Goal: Task Accomplishment & Management: Manage account settings

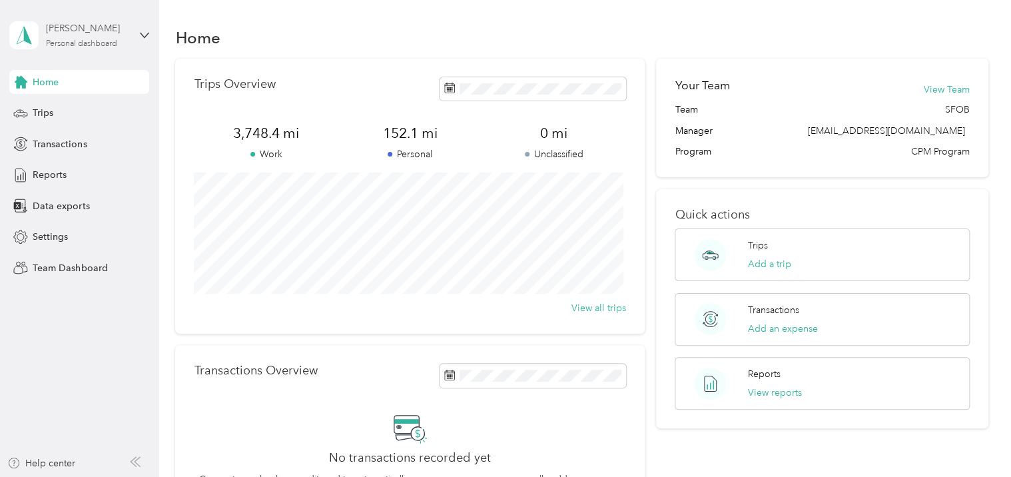
click at [96, 47] on div "Personal dashboard" at bounding box center [81, 44] width 71 height 8
click at [63, 111] on div "Team dashboard" at bounding box center [56, 110] width 71 height 14
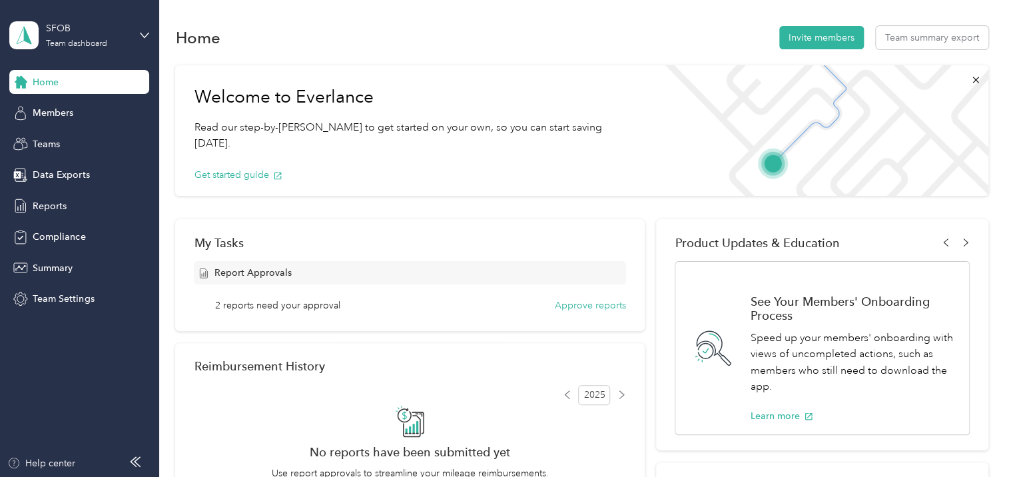
click at [63, 111] on span "Members" at bounding box center [53, 113] width 41 height 14
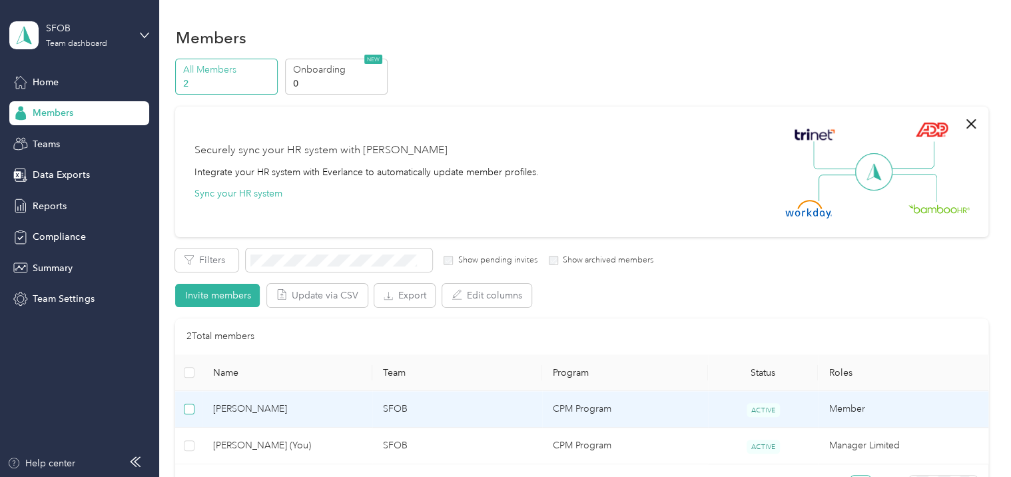
click at [191, 402] on label at bounding box center [189, 409] width 11 height 15
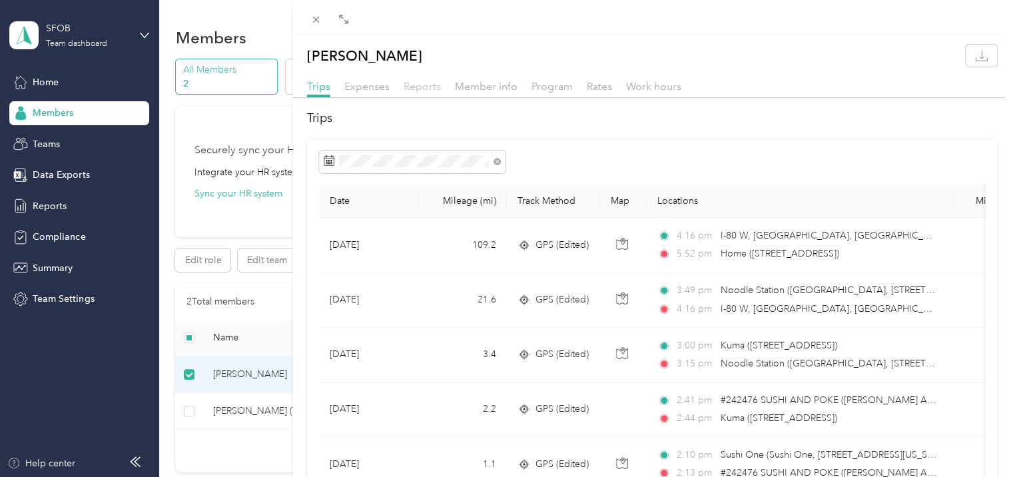
click at [420, 89] on span "Reports" at bounding box center [422, 86] width 37 height 13
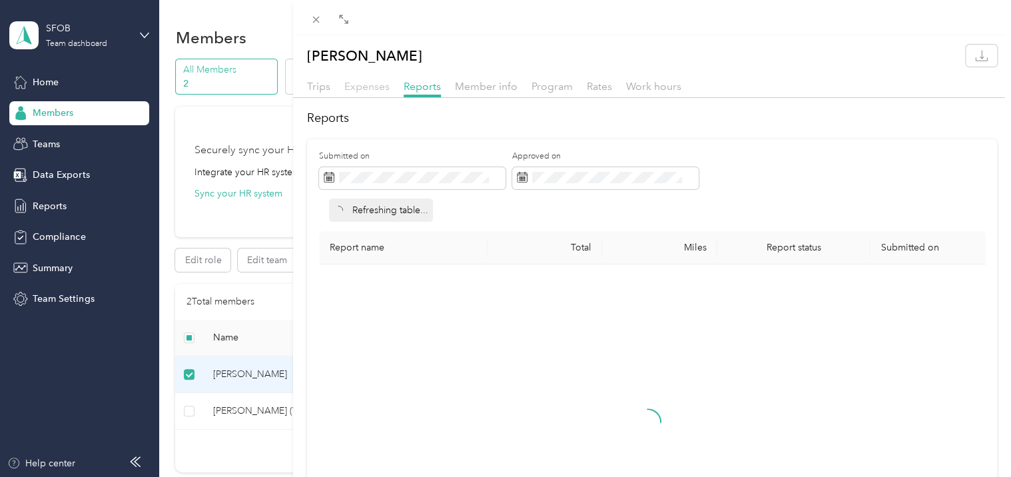
click at [353, 90] on span "Expenses" at bounding box center [366, 86] width 45 height 13
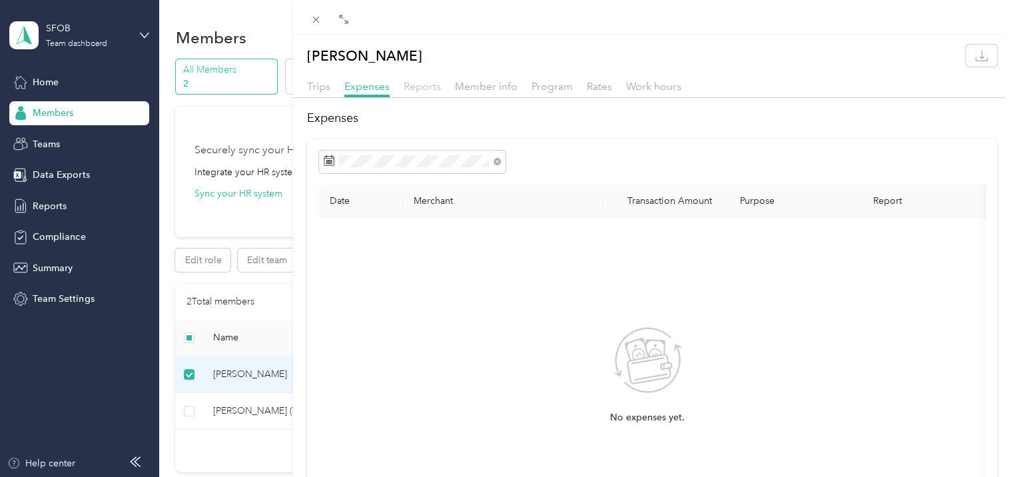
click at [408, 83] on span "Reports" at bounding box center [422, 86] width 37 height 13
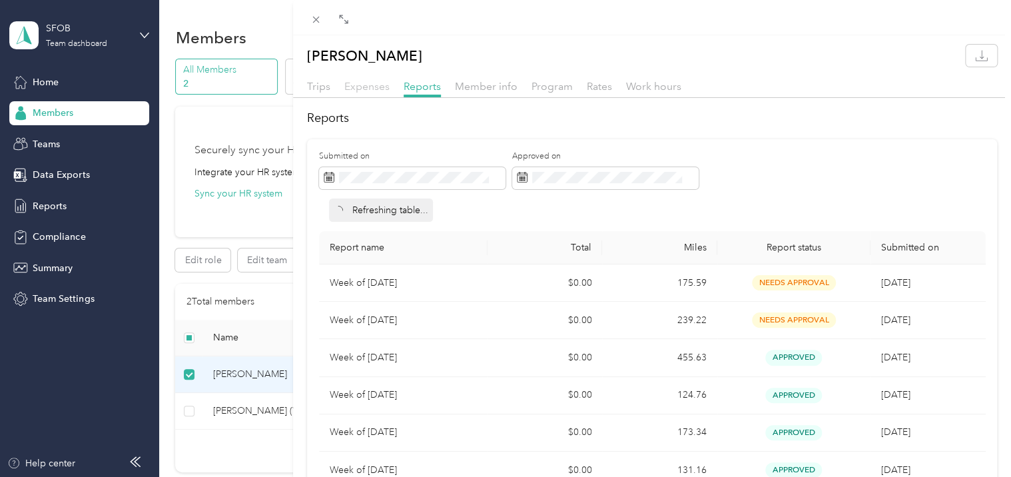
click at [380, 84] on span "Expenses" at bounding box center [366, 86] width 45 height 13
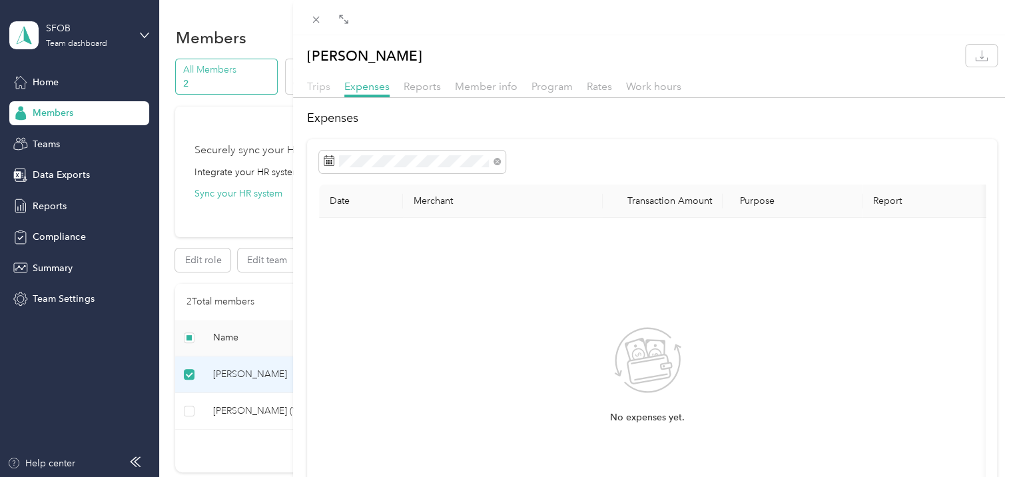
click at [318, 89] on span "Trips" at bounding box center [318, 86] width 23 height 13
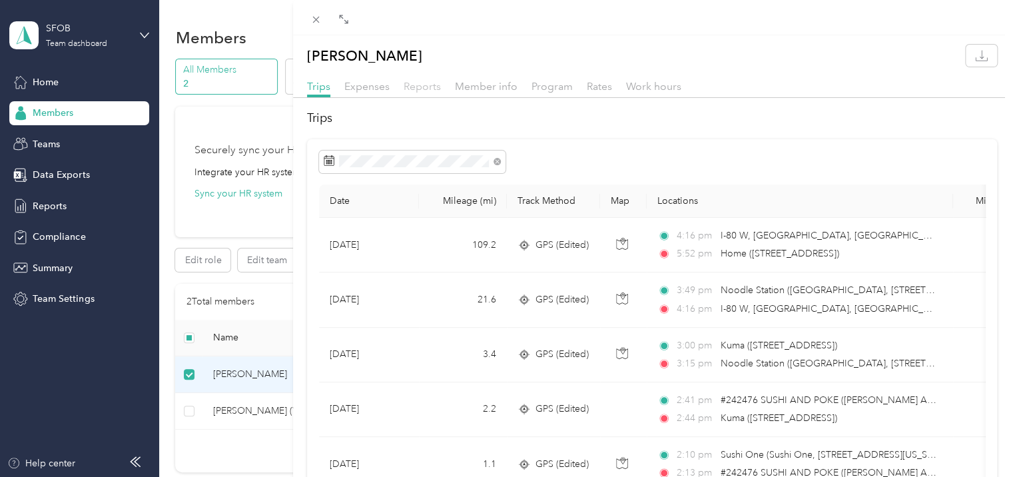
click at [433, 87] on span "Reports" at bounding box center [422, 86] width 37 height 13
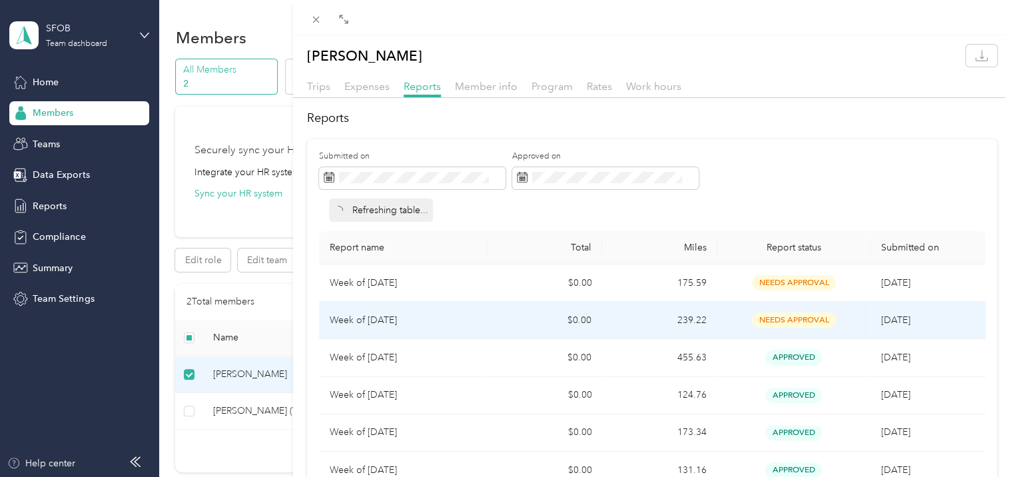
click at [405, 319] on p "Week of [DATE]" at bounding box center [403, 320] width 147 height 15
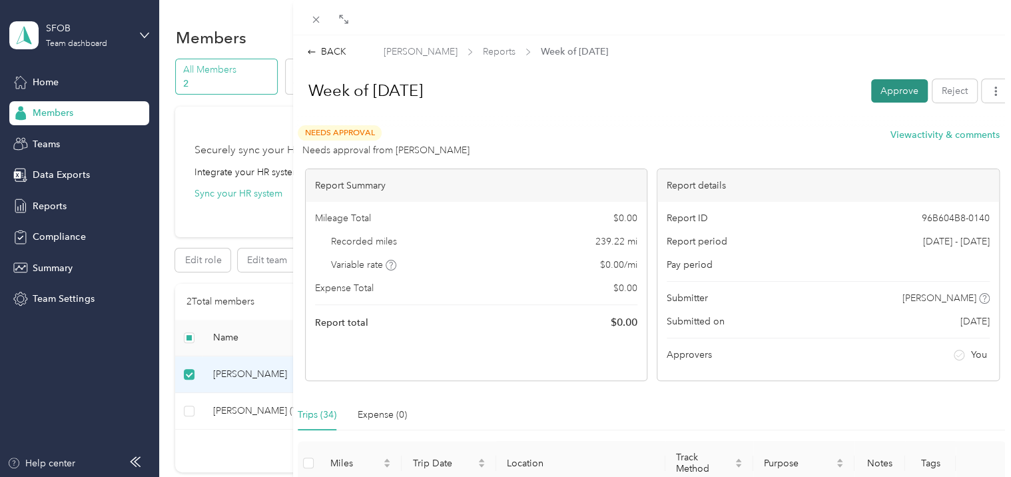
click at [895, 93] on button "Approve" at bounding box center [899, 90] width 57 height 23
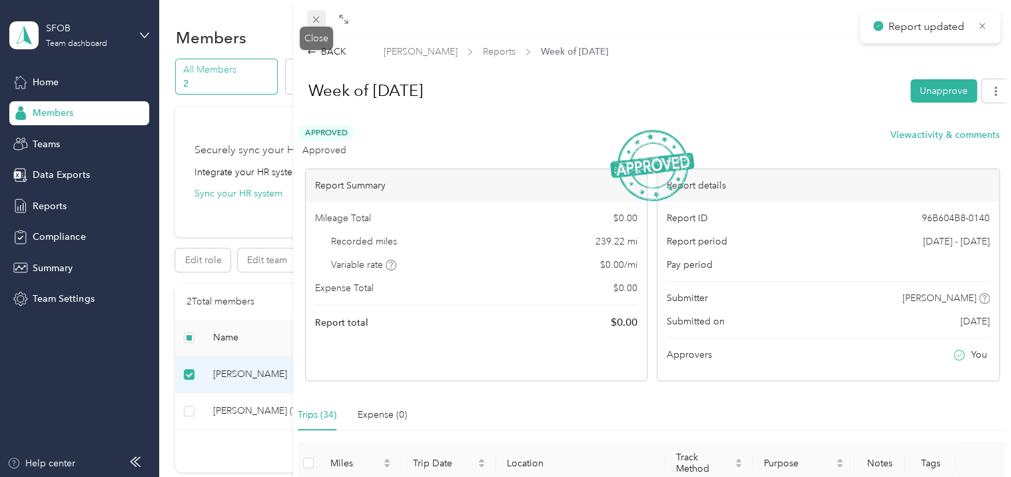
click at [320, 21] on icon at bounding box center [315, 19] width 11 height 11
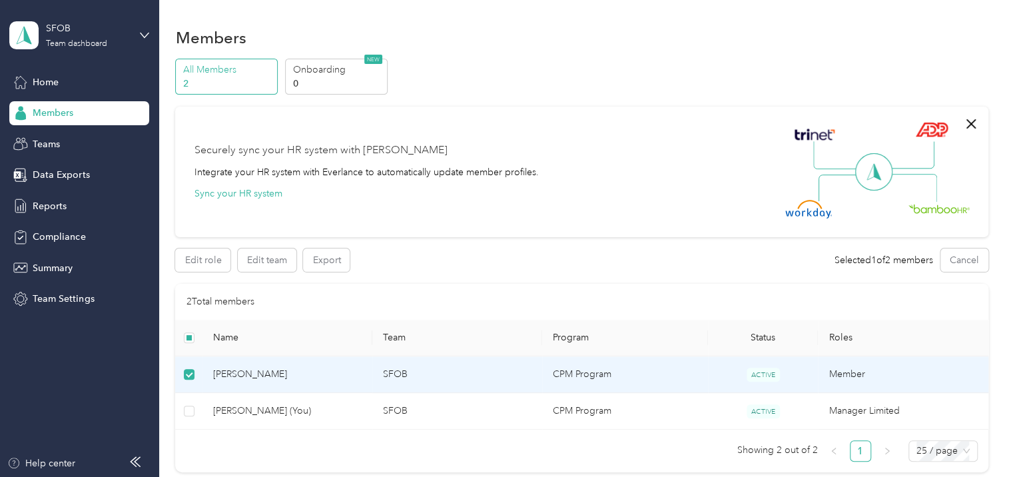
click at [379, 373] on td "SFOB" at bounding box center [457, 374] width 170 height 37
click at [49, 110] on span "Members" at bounding box center [53, 113] width 41 height 14
click at [40, 75] on span "Home" at bounding box center [46, 82] width 26 height 14
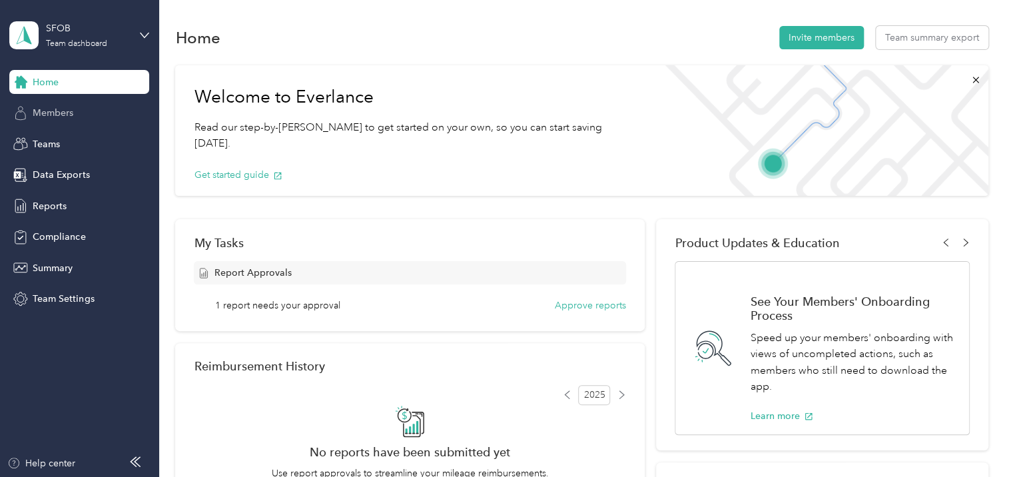
click at [42, 110] on span "Members" at bounding box center [53, 113] width 41 height 14
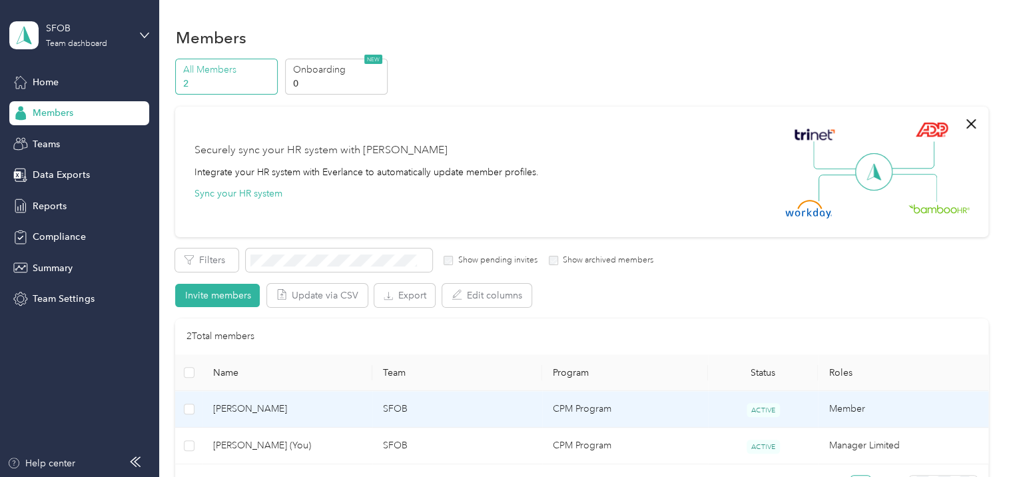
click at [269, 413] on span "[PERSON_NAME]" at bounding box center [287, 409] width 149 height 15
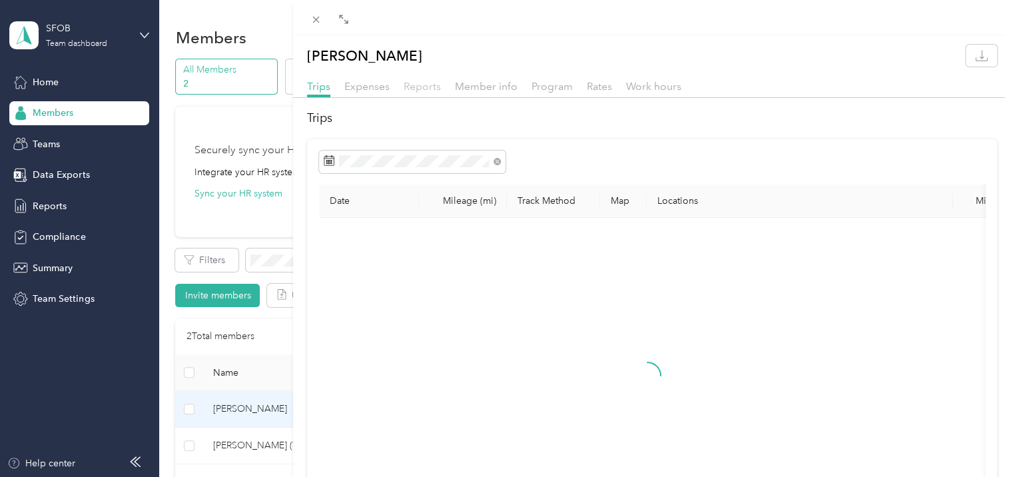
click at [421, 84] on span "Reports" at bounding box center [422, 86] width 37 height 13
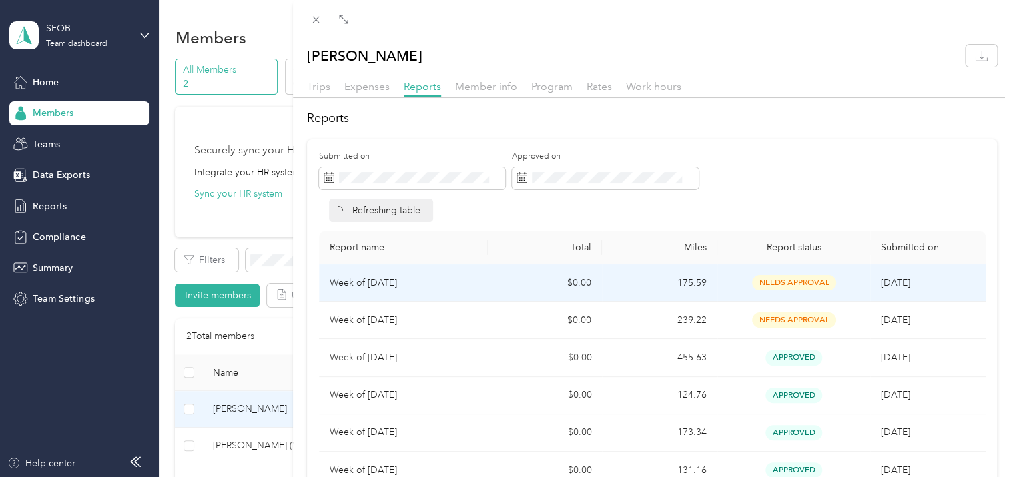
click at [384, 284] on p "Week of [DATE]" at bounding box center [403, 283] width 147 height 15
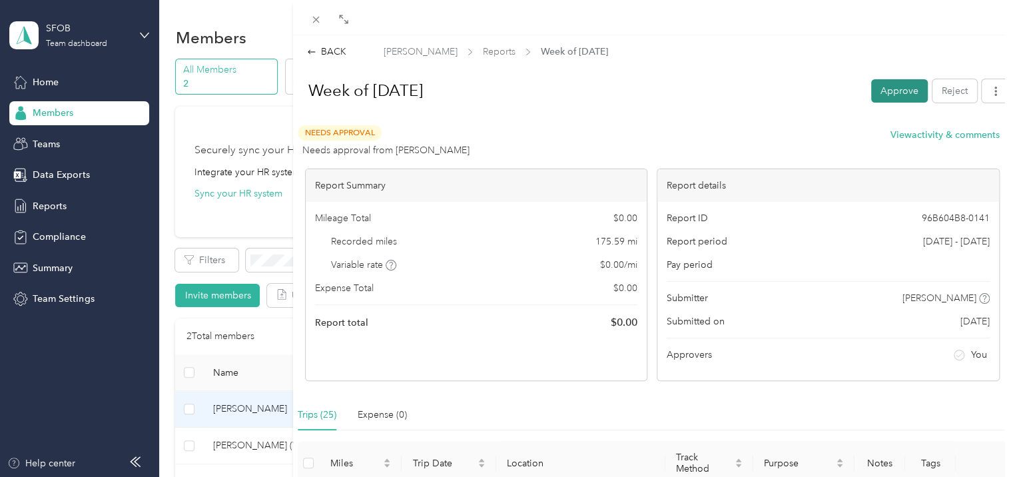
click at [875, 91] on button "Approve" at bounding box center [899, 90] width 57 height 23
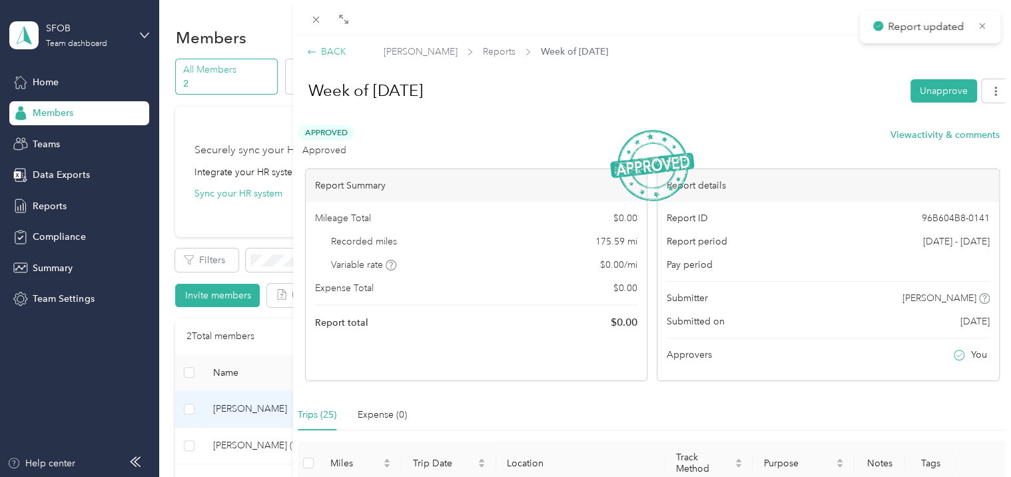
click at [332, 53] on div "BACK" at bounding box center [326, 52] width 39 height 14
